Goal: Find specific page/section: Find specific page/section

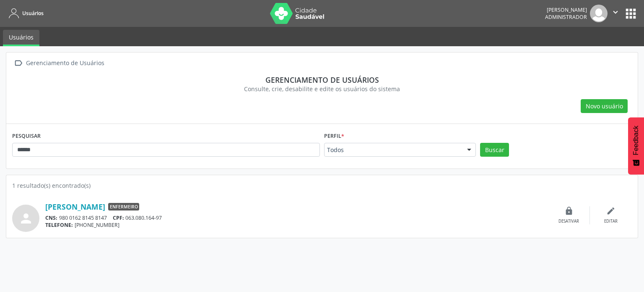
click at [615, 6] on button "" at bounding box center [616, 14] width 16 height 18
click at [585, 51] on link "Sair" at bounding box center [594, 51] width 58 height 12
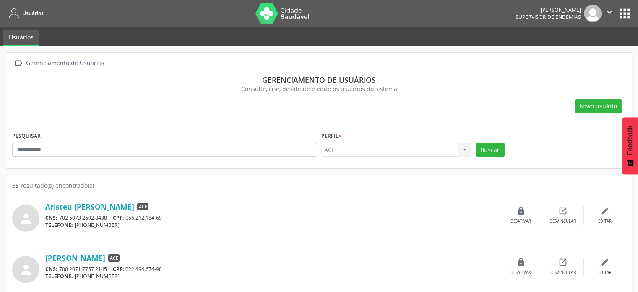
click at [623, 15] on button "apps" at bounding box center [624, 13] width 15 height 15
click at [625, 14] on button "apps" at bounding box center [624, 13] width 15 height 15
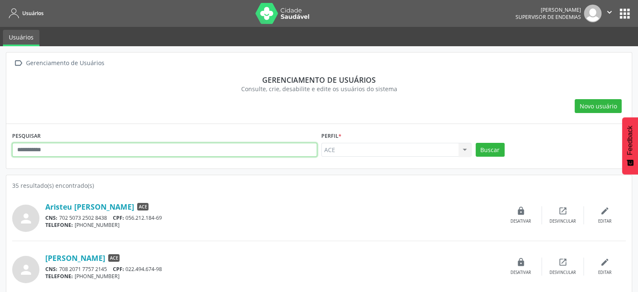
click at [221, 149] on input "text" at bounding box center [164, 150] width 305 height 14
type input "******"
click at [476, 143] on button "Buscar" at bounding box center [490, 150] width 29 height 14
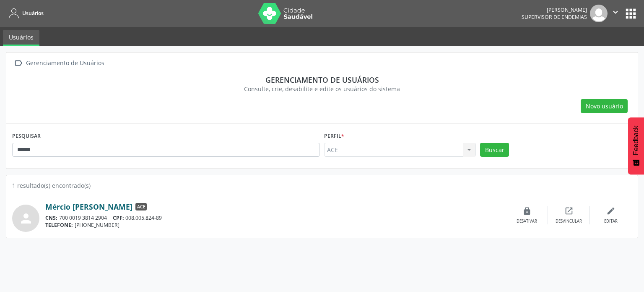
click at [82, 204] on link "Mércio Emiliano Tavares" at bounding box center [88, 206] width 87 height 9
